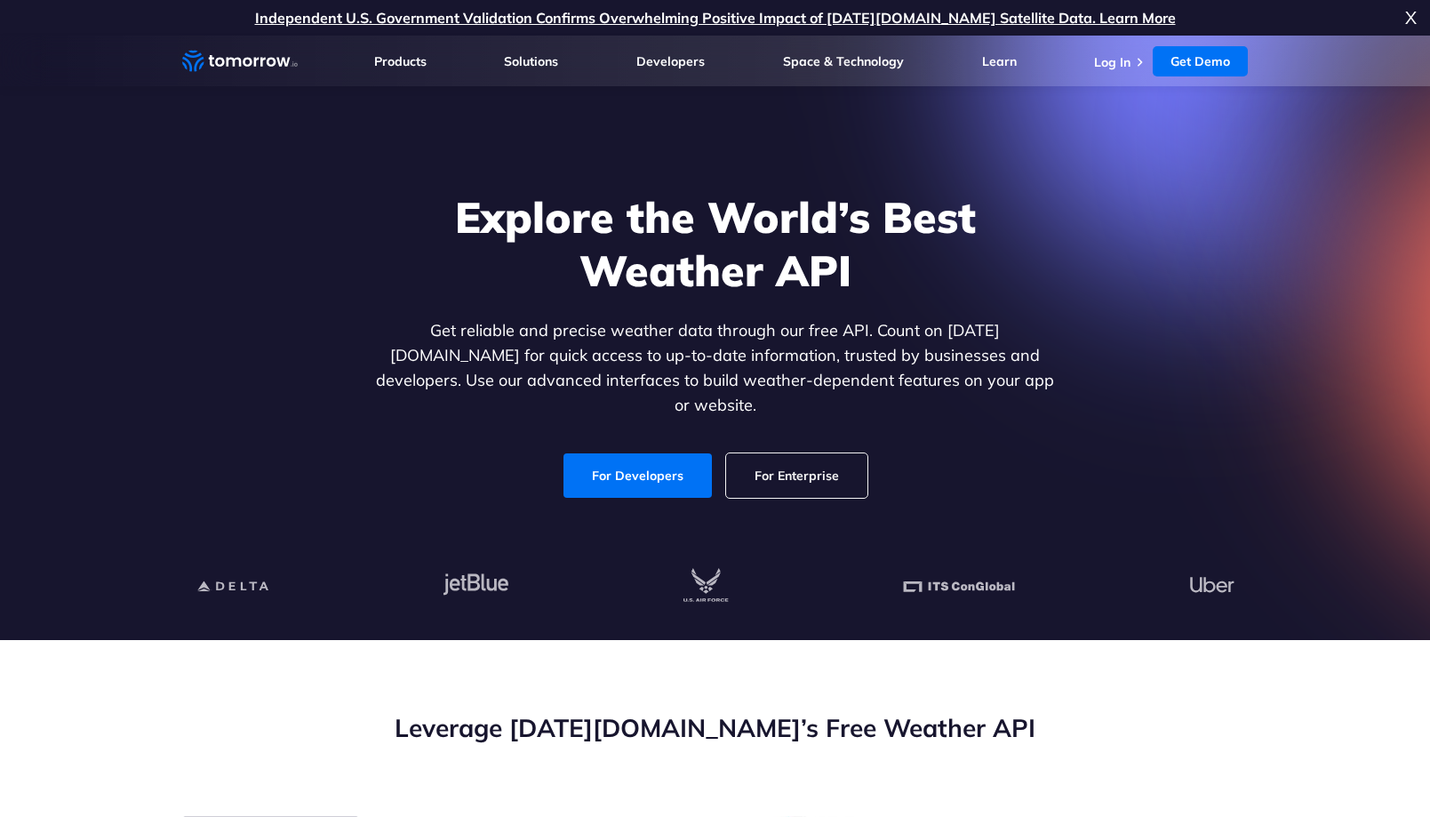
click at [679, 461] on link "For Developers" at bounding box center [638, 475] width 148 height 44
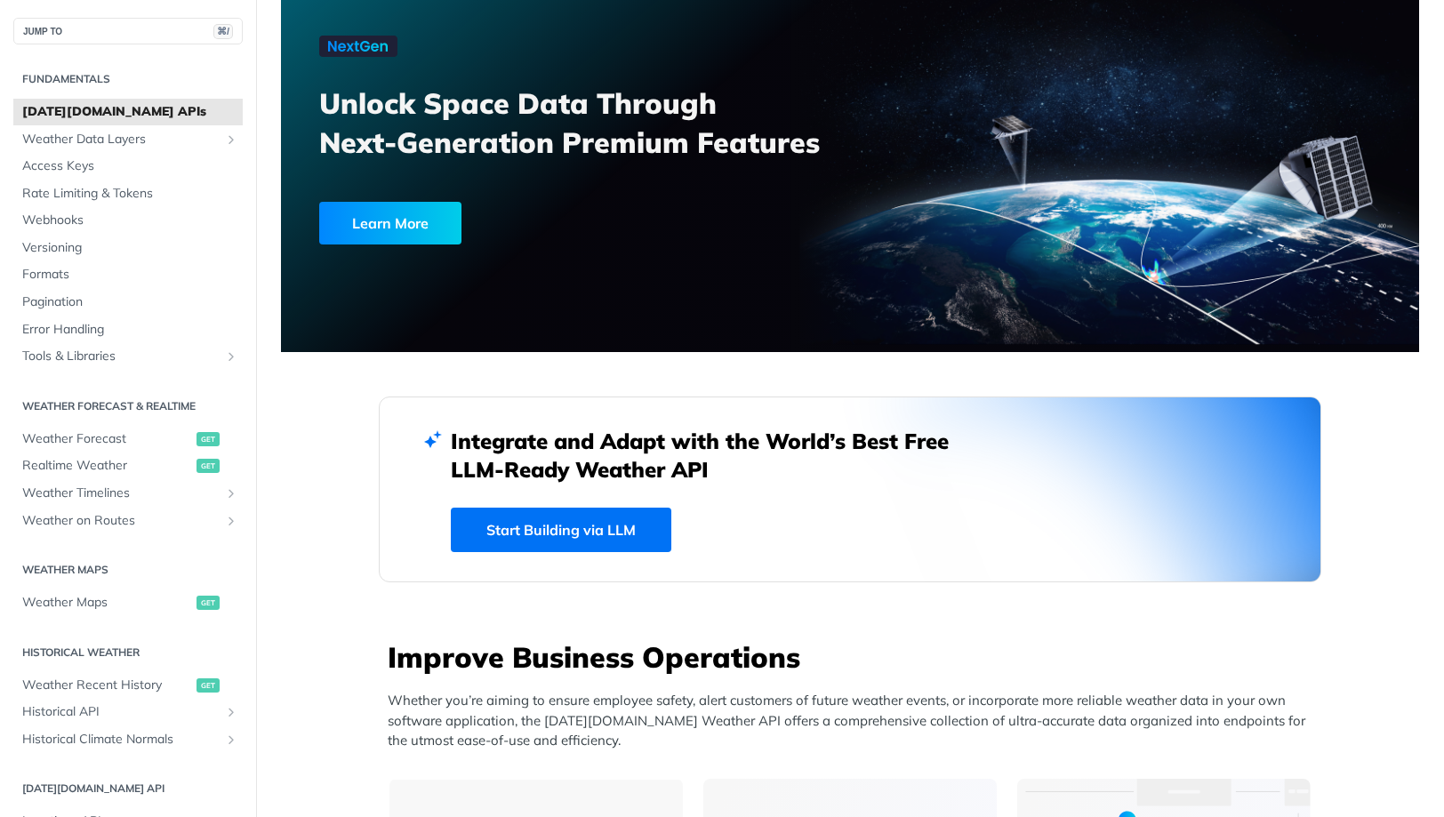
scroll to position [361, 0]
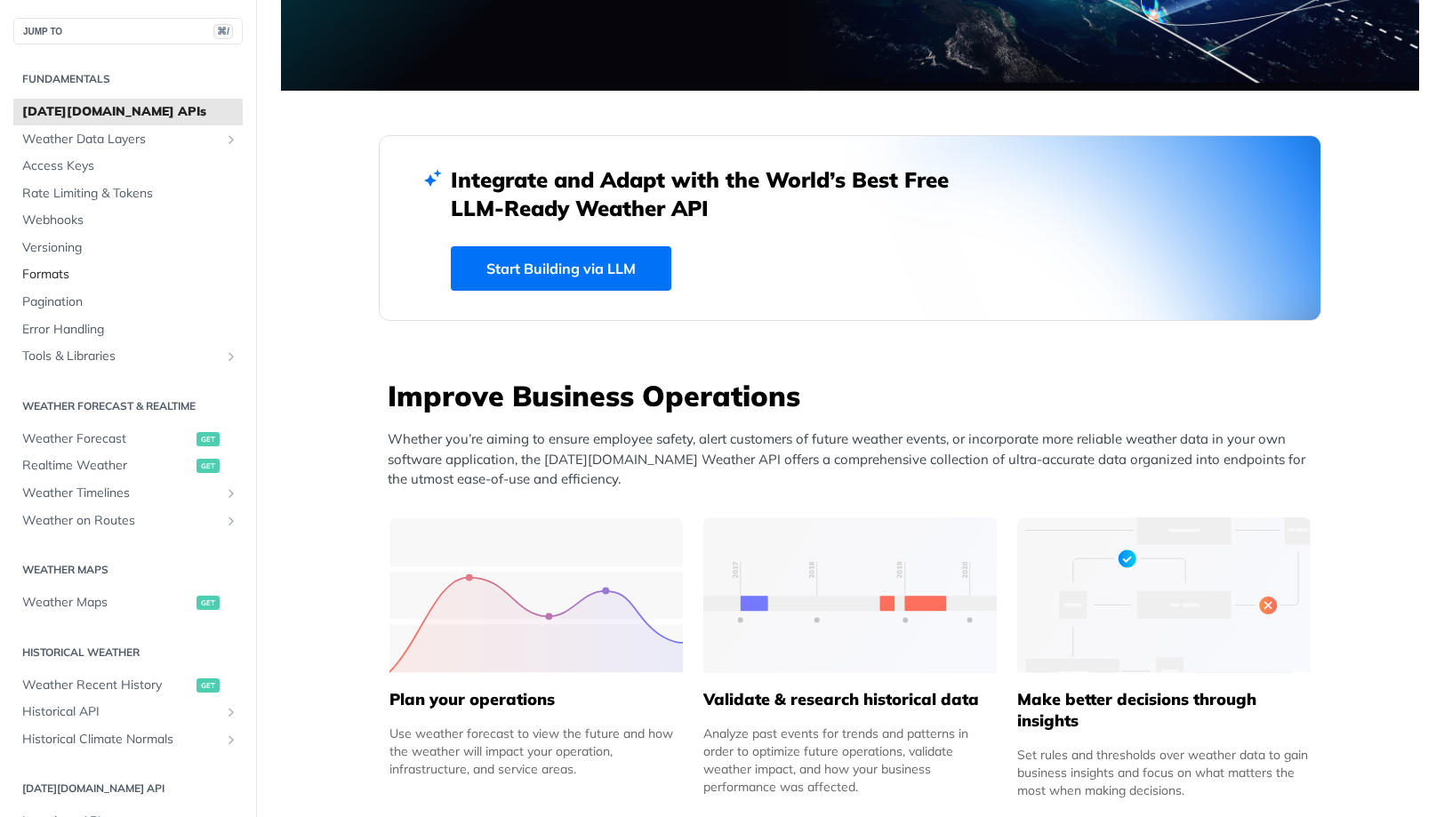
click at [53, 266] on span "Formats" at bounding box center [130, 275] width 216 height 18
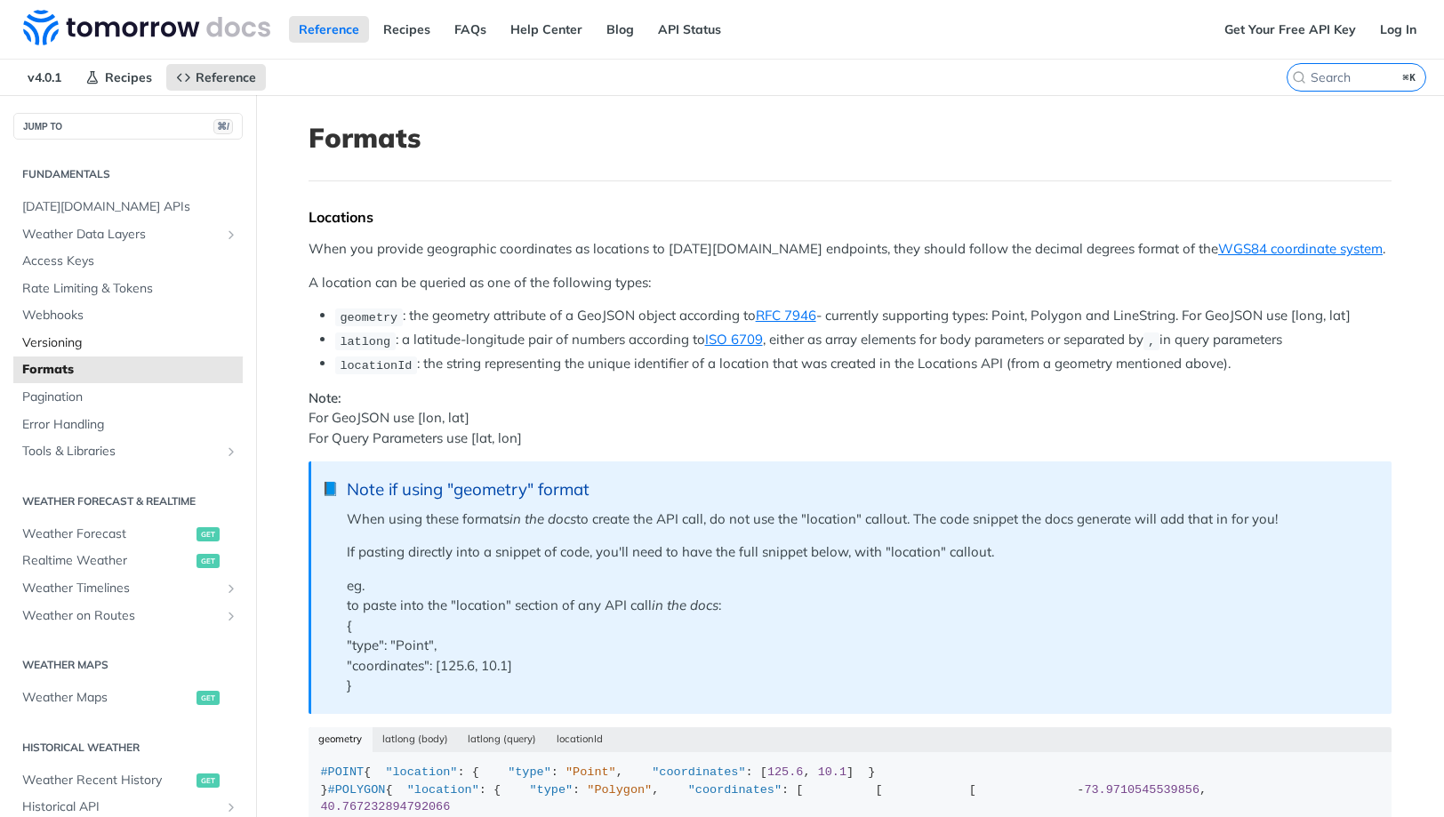
click at [90, 336] on span "Versioning" at bounding box center [130, 343] width 216 height 18
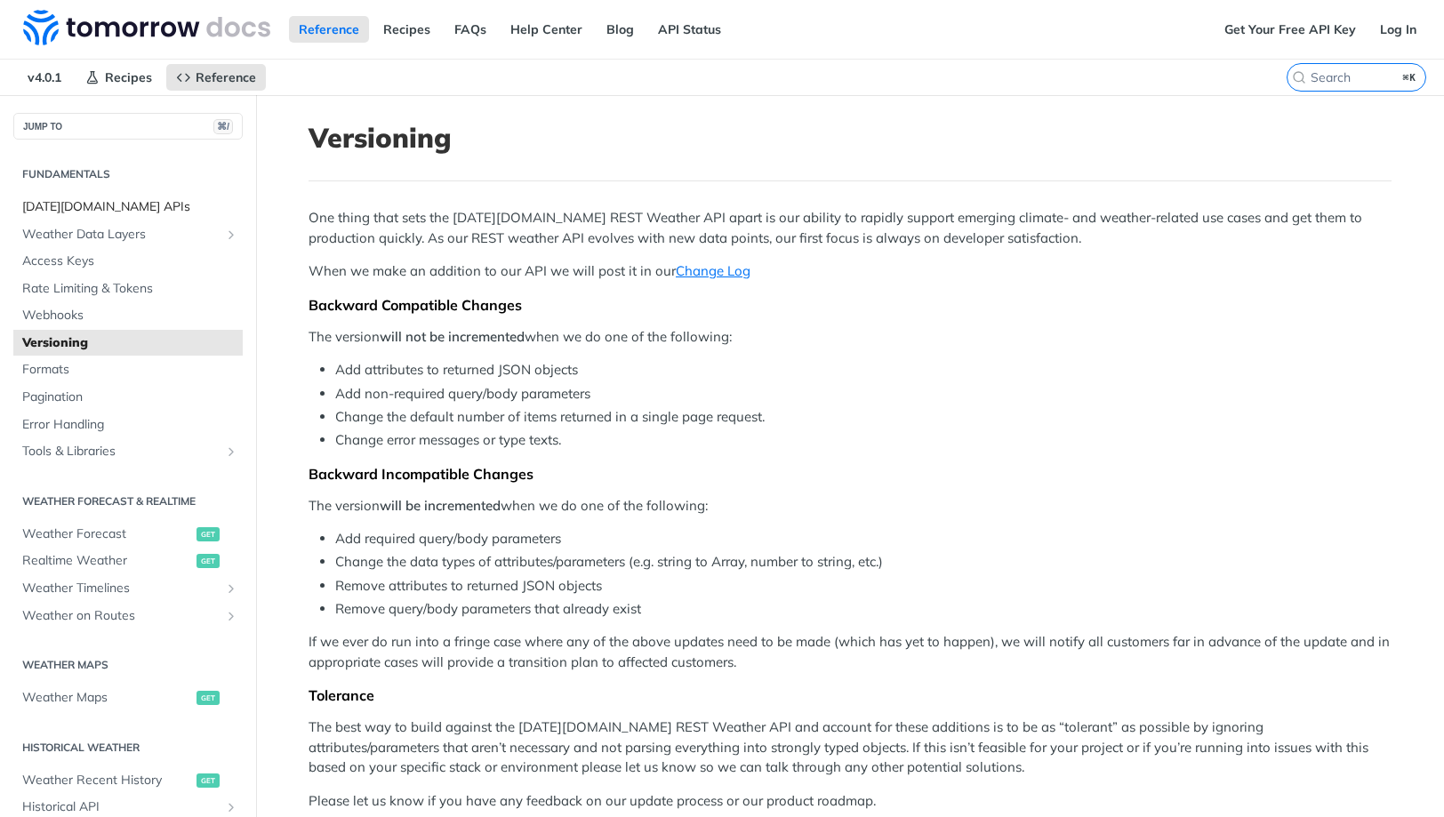
click at [84, 205] on span "[DATE][DOMAIN_NAME] APIs" at bounding box center [130, 207] width 216 height 18
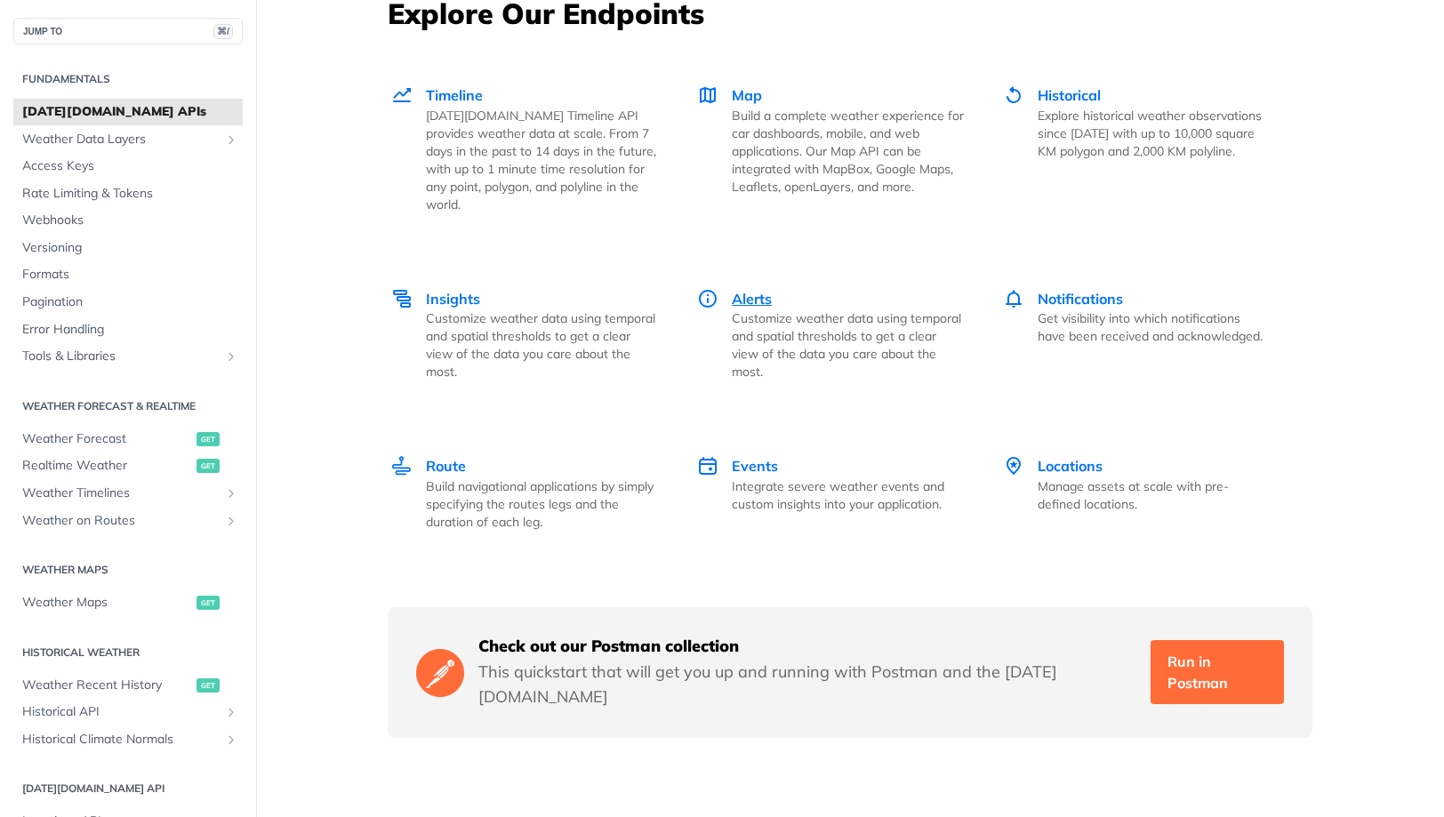
scroll to position [2383, 0]
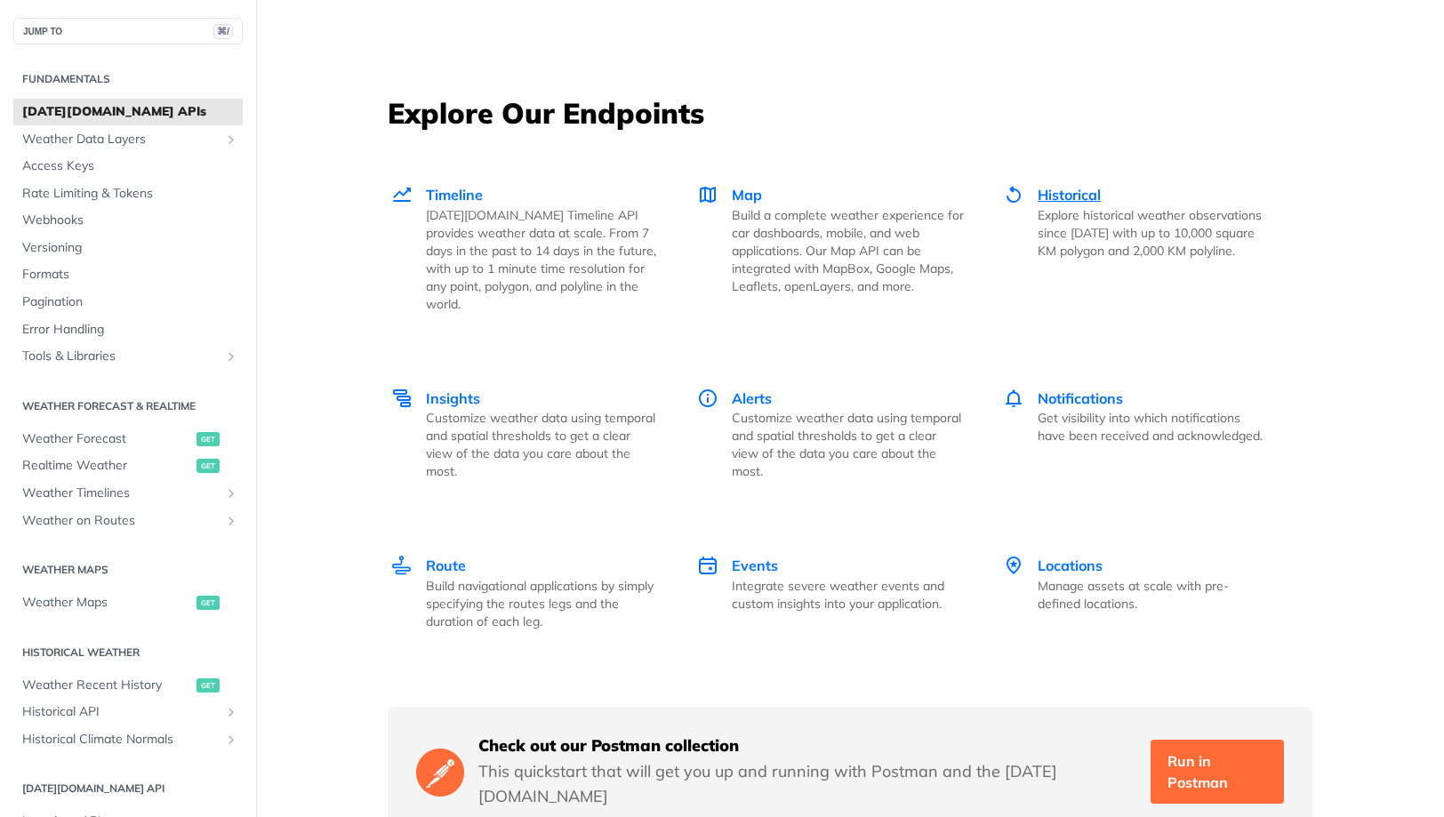
click at [1059, 207] on p "Explore historical weather observations since [DATE] with up to 10,000 square K…" at bounding box center [1153, 232] width 232 height 53
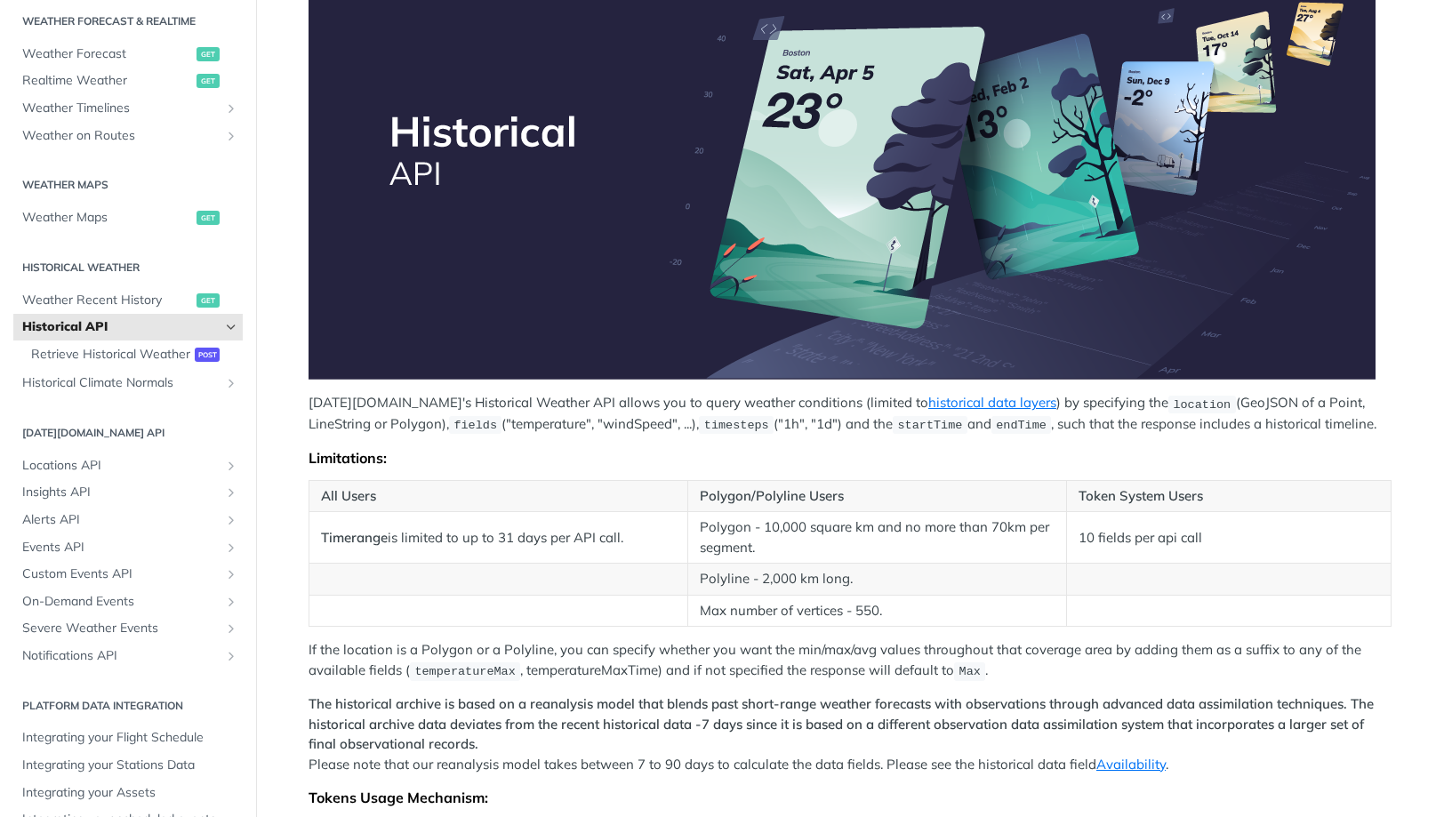
scroll to position [158, 0]
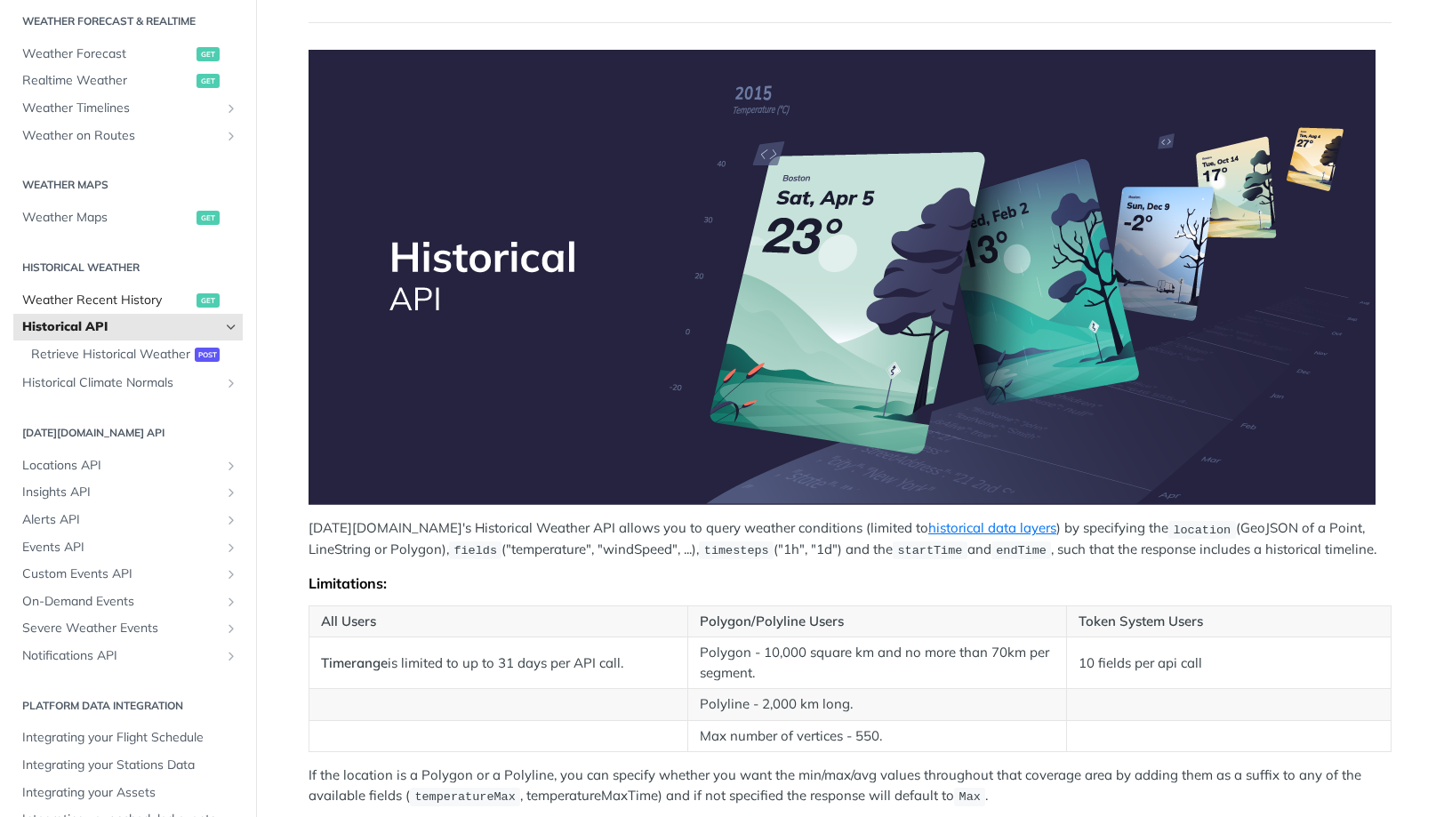
click at [99, 299] on span "Weather Recent History" at bounding box center [107, 301] width 170 height 18
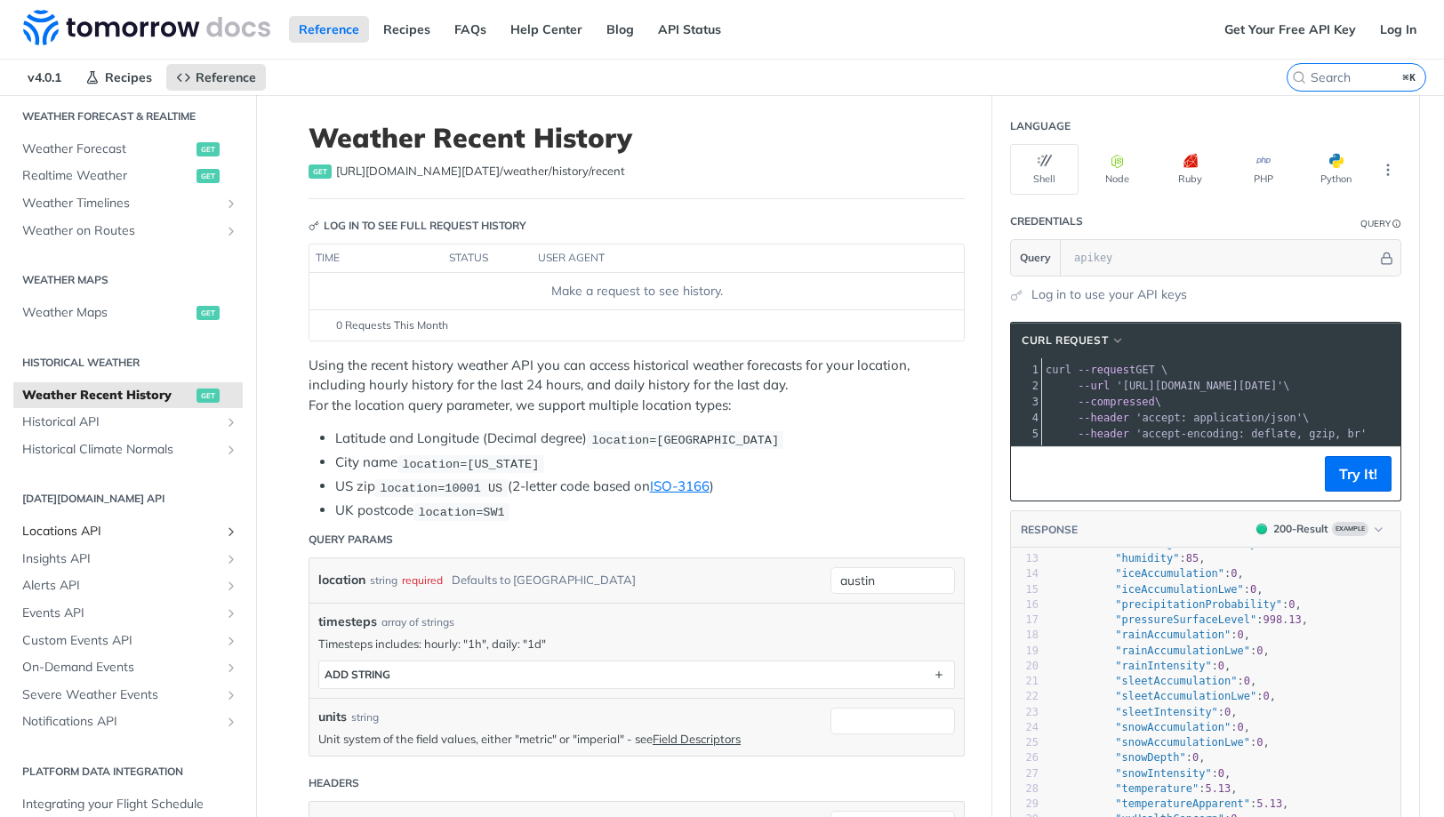
click at [60, 532] on span "Locations API" at bounding box center [120, 532] width 197 height 18
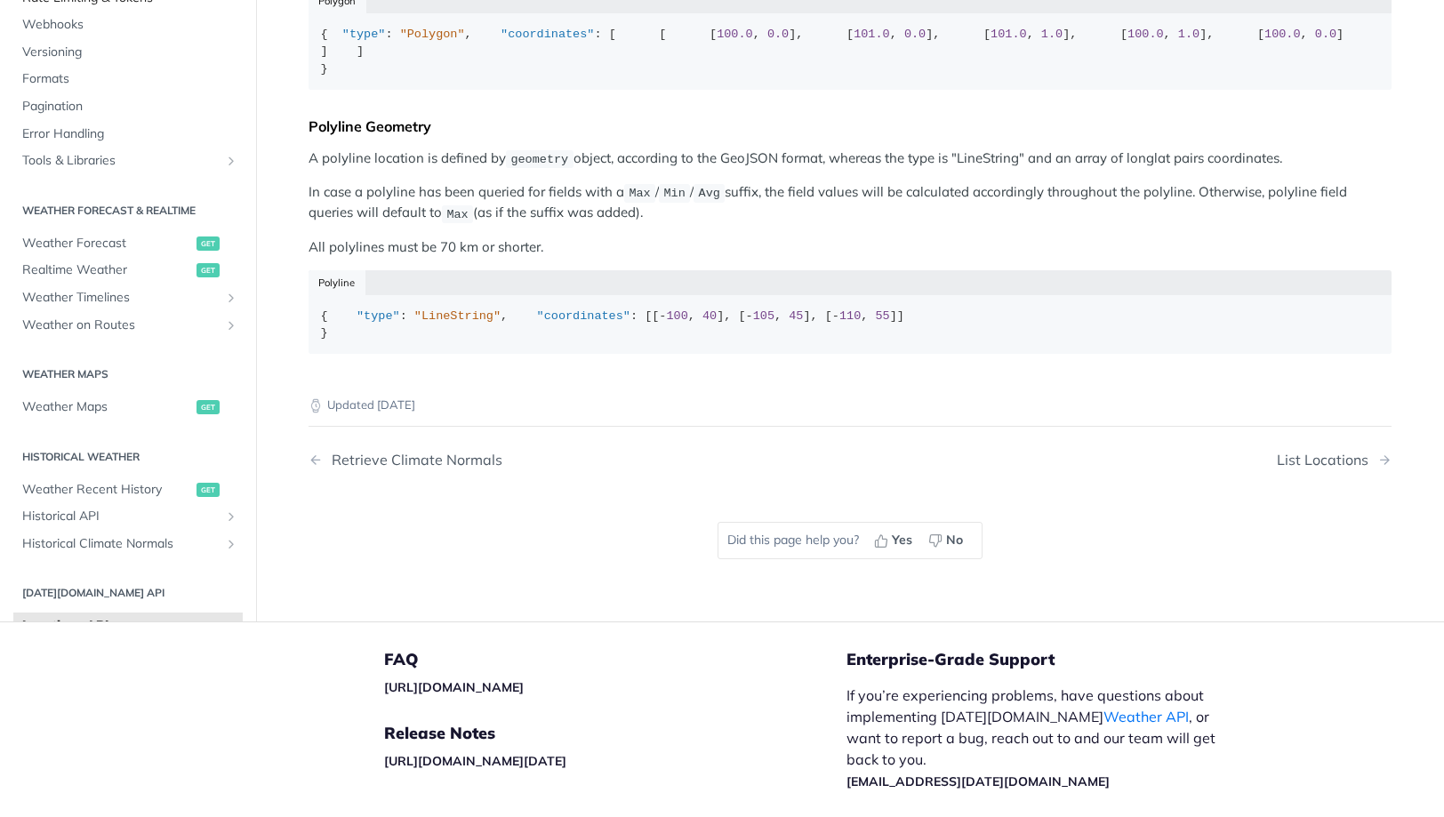
scroll to position [502, 0]
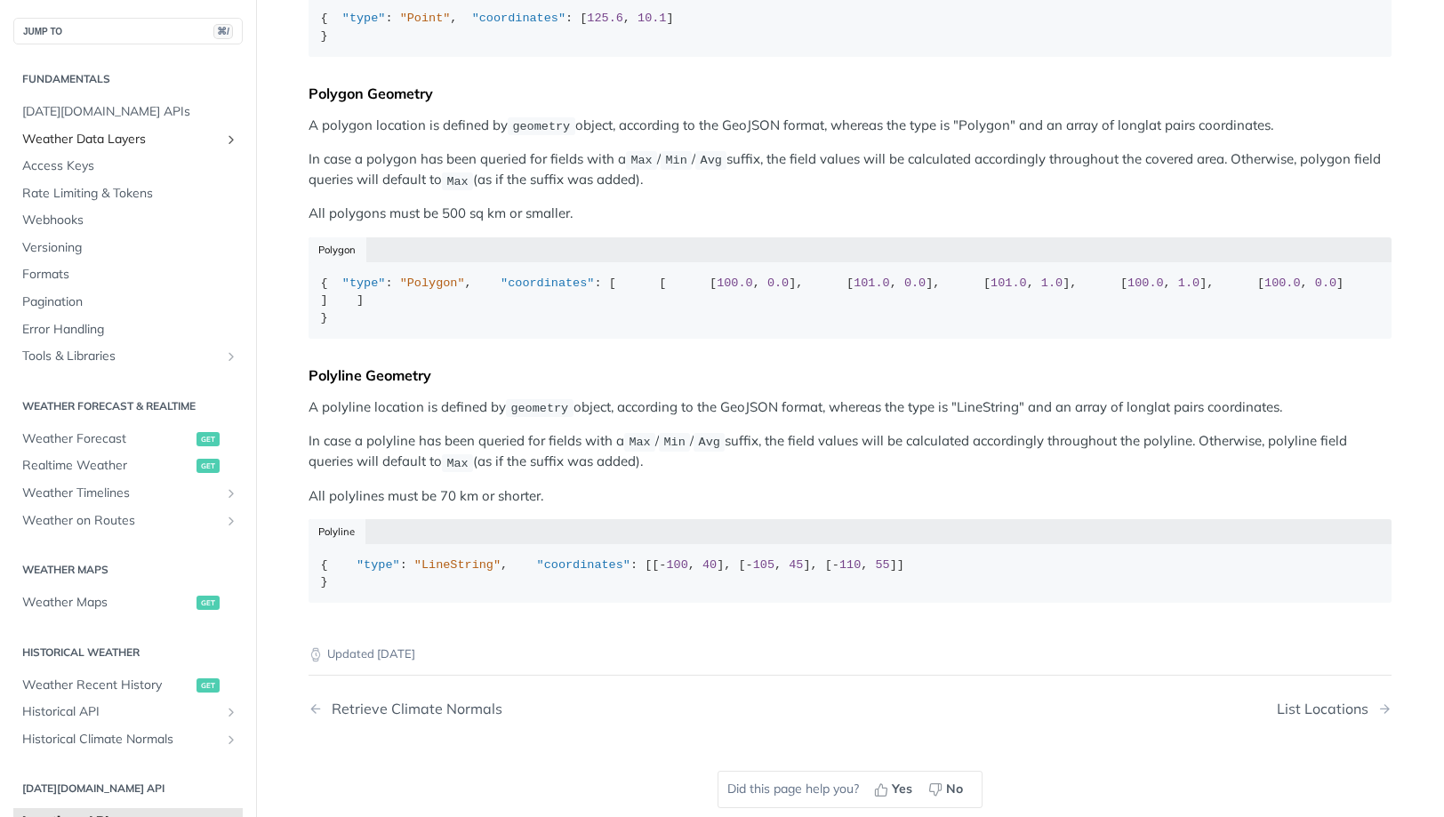
click at [101, 138] on span "Weather Data Layers" at bounding box center [120, 140] width 197 height 18
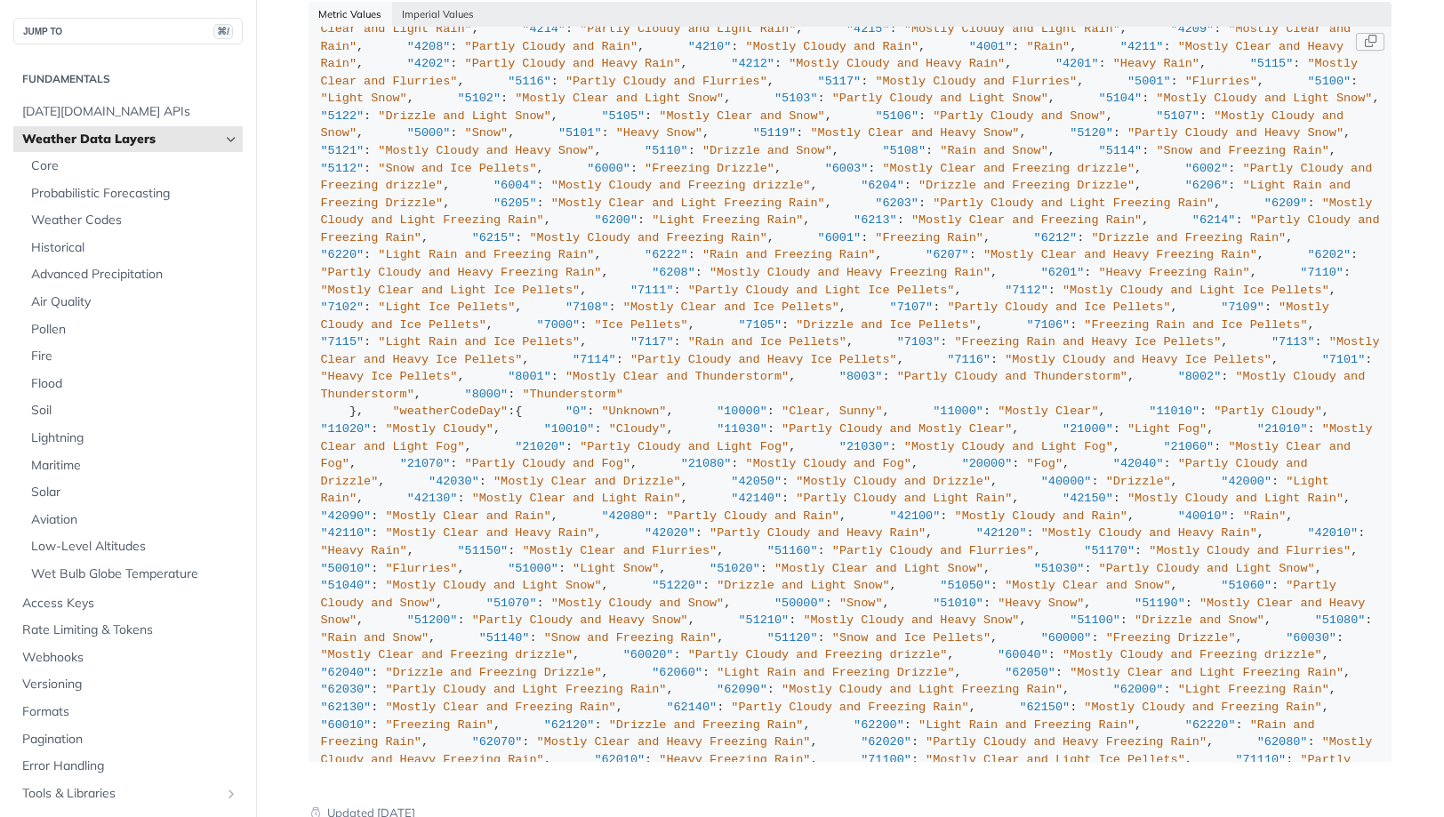
scroll to position [1016, 0]
